Goal: Task Accomplishment & Management: Use online tool/utility

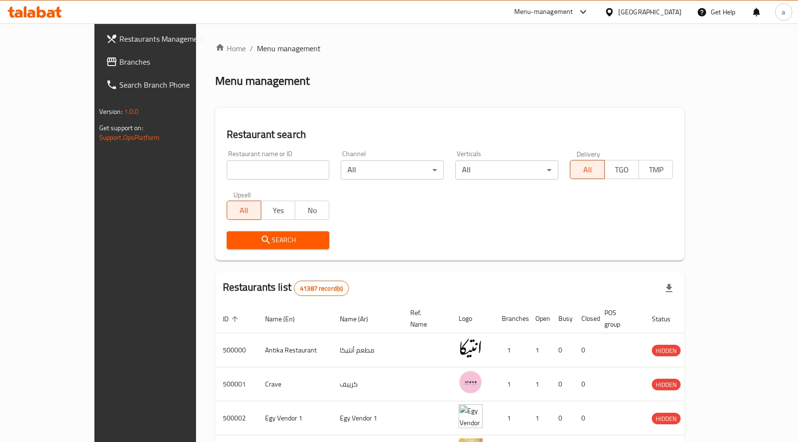
click at [675, 14] on div "[GEOGRAPHIC_DATA]" at bounding box center [649, 12] width 63 height 11
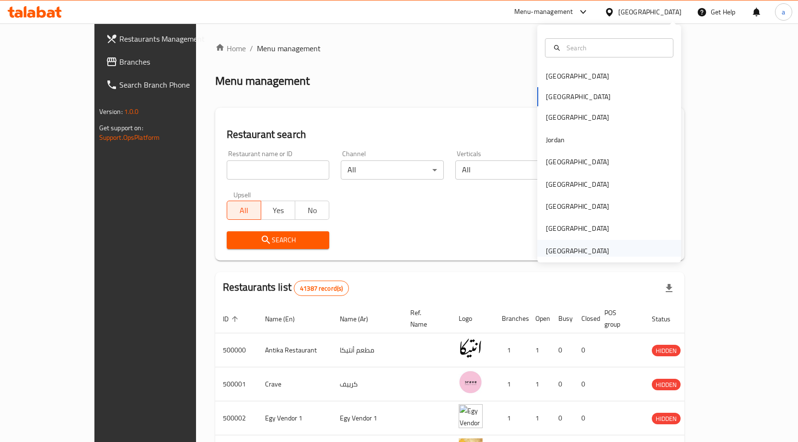
click at [591, 246] on div "[GEOGRAPHIC_DATA]" at bounding box center [577, 251] width 63 height 11
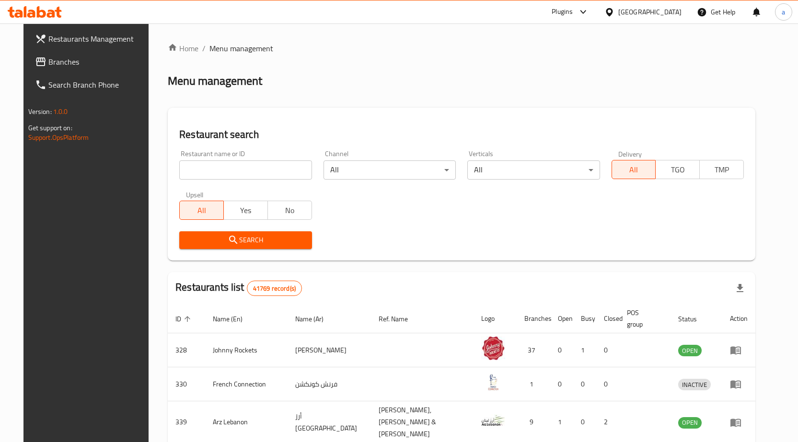
click at [66, 60] on span "Branches" at bounding box center [98, 62] width 101 height 12
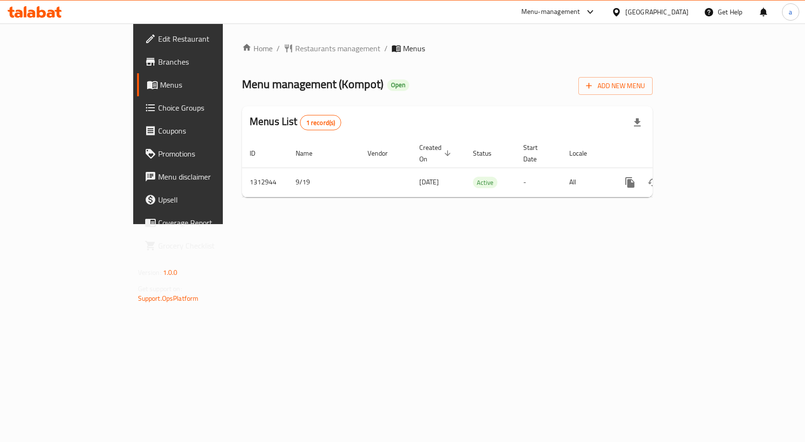
click at [137, 68] on link "Branches" at bounding box center [202, 61] width 131 height 23
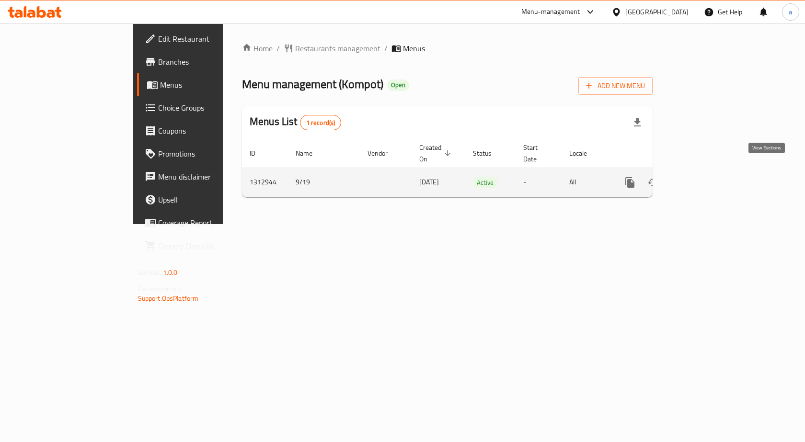
click at [705, 177] on icon "enhanced table" at bounding box center [699, 183] width 12 height 12
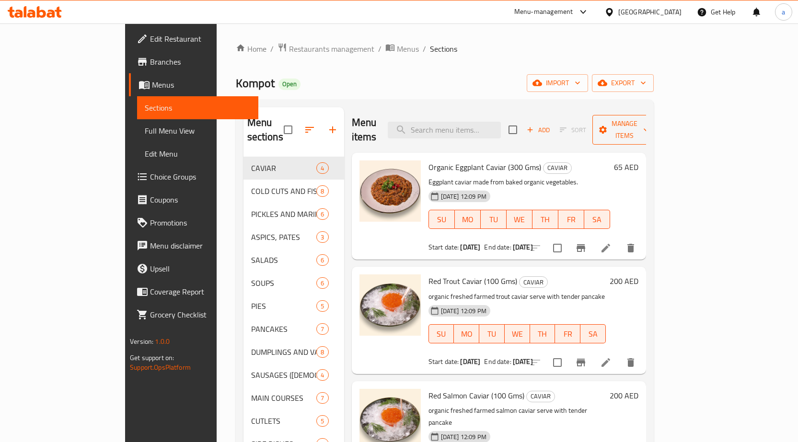
click at [649, 120] on span "Manage items" at bounding box center [624, 130] width 49 height 24
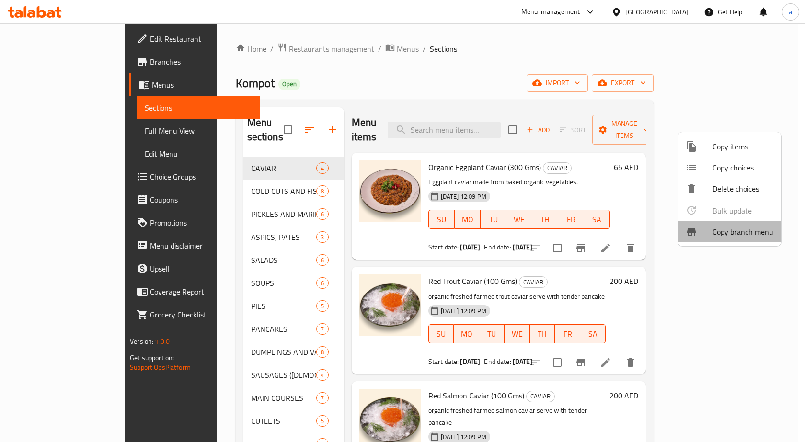
click at [723, 229] on span "Copy branch menu" at bounding box center [743, 232] width 61 height 12
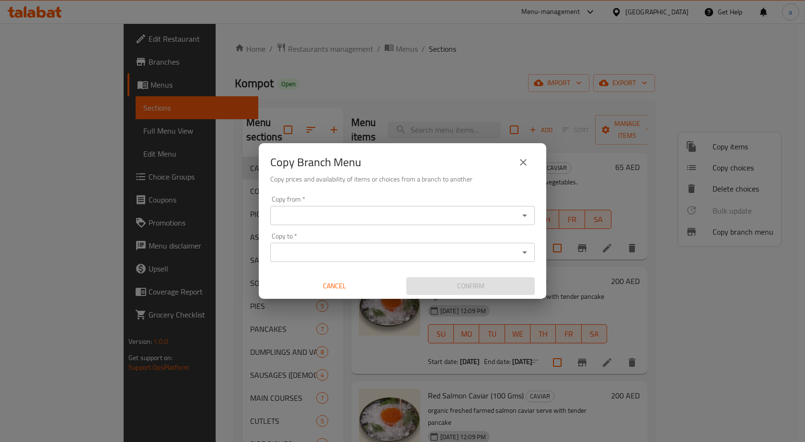
click at [449, 206] on div "Copy from   * Copy from *" at bounding box center [402, 210] width 265 height 29
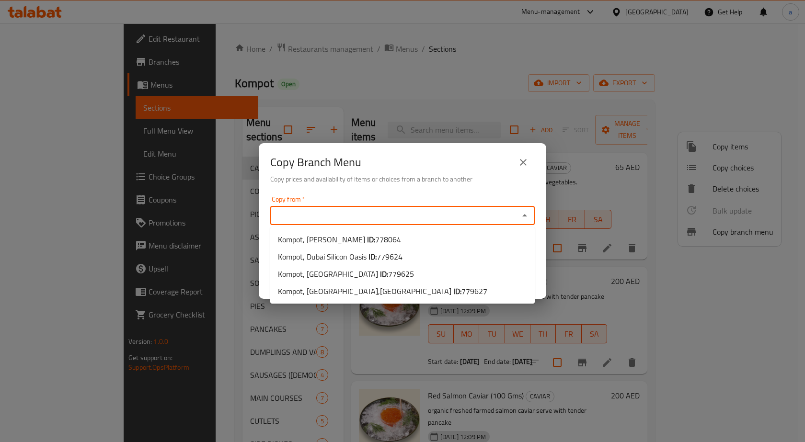
click at [420, 213] on input "Copy from   *" at bounding box center [394, 215] width 243 height 13
click at [405, 245] on li "Kompot, Arjan ID: 778064" at bounding box center [402, 239] width 265 height 17
type input "Kompot, [PERSON_NAME]"
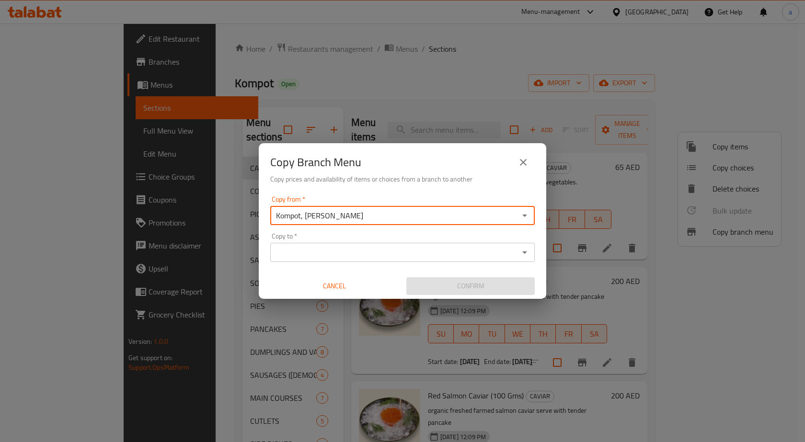
click at [496, 250] on input "Copy to   *" at bounding box center [394, 252] width 243 height 13
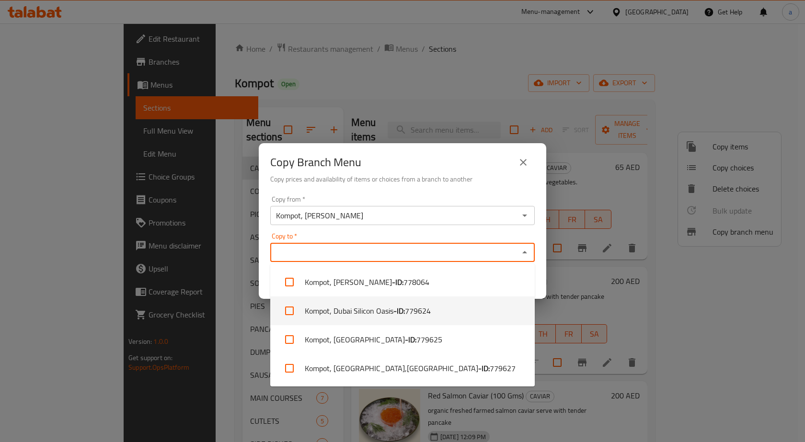
click at [443, 310] on li "Kompot, [GEOGRAPHIC_DATA] Silicon Oasis - ID: 779624" at bounding box center [402, 311] width 265 height 29
checkbox input "true"
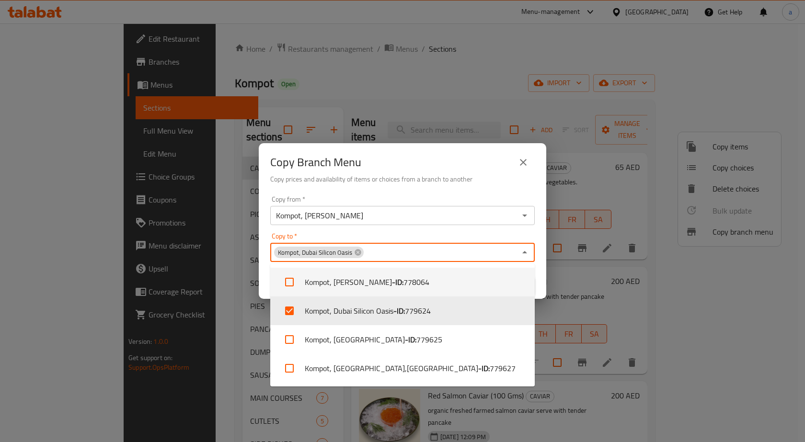
click at [540, 235] on div "Copy from   * Kompot, Arjan Copy from * Copy to   * [GEOGRAPHIC_DATA], [GEOGRAP…" at bounding box center [403, 245] width 288 height 107
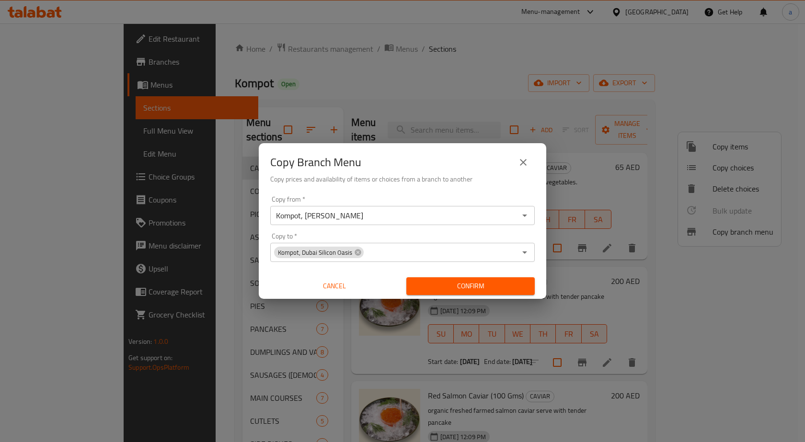
click at [516, 283] on span "Confirm" at bounding box center [470, 286] width 113 height 12
